Goal: Check status: Check status

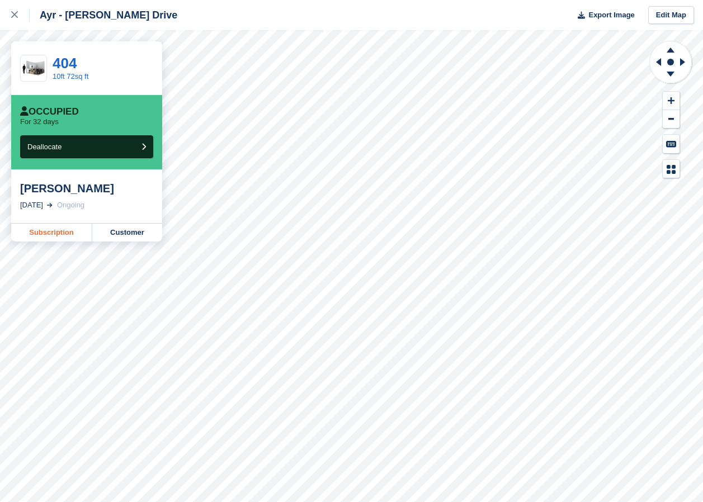
click at [54, 232] on link "Subscription" at bounding box center [51, 233] width 81 height 18
click at [64, 231] on link "Subscription" at bounding box center [51, 233] width 81 height 18
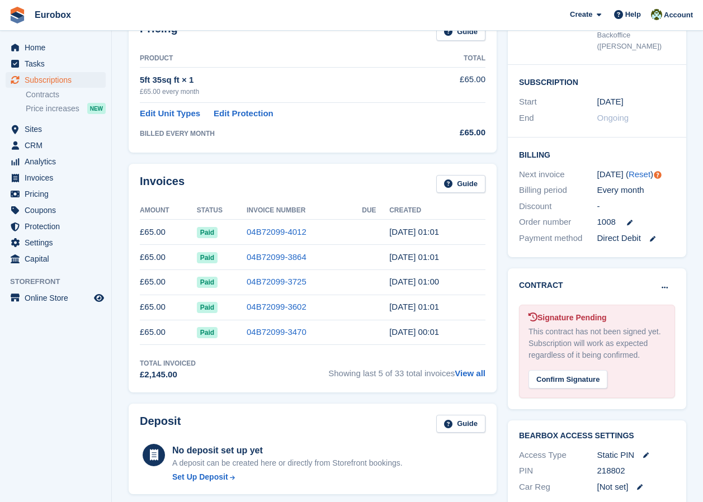
scroll to position [169, 0]
